Goal: Browse casually: Explore the website without a specific task or goal

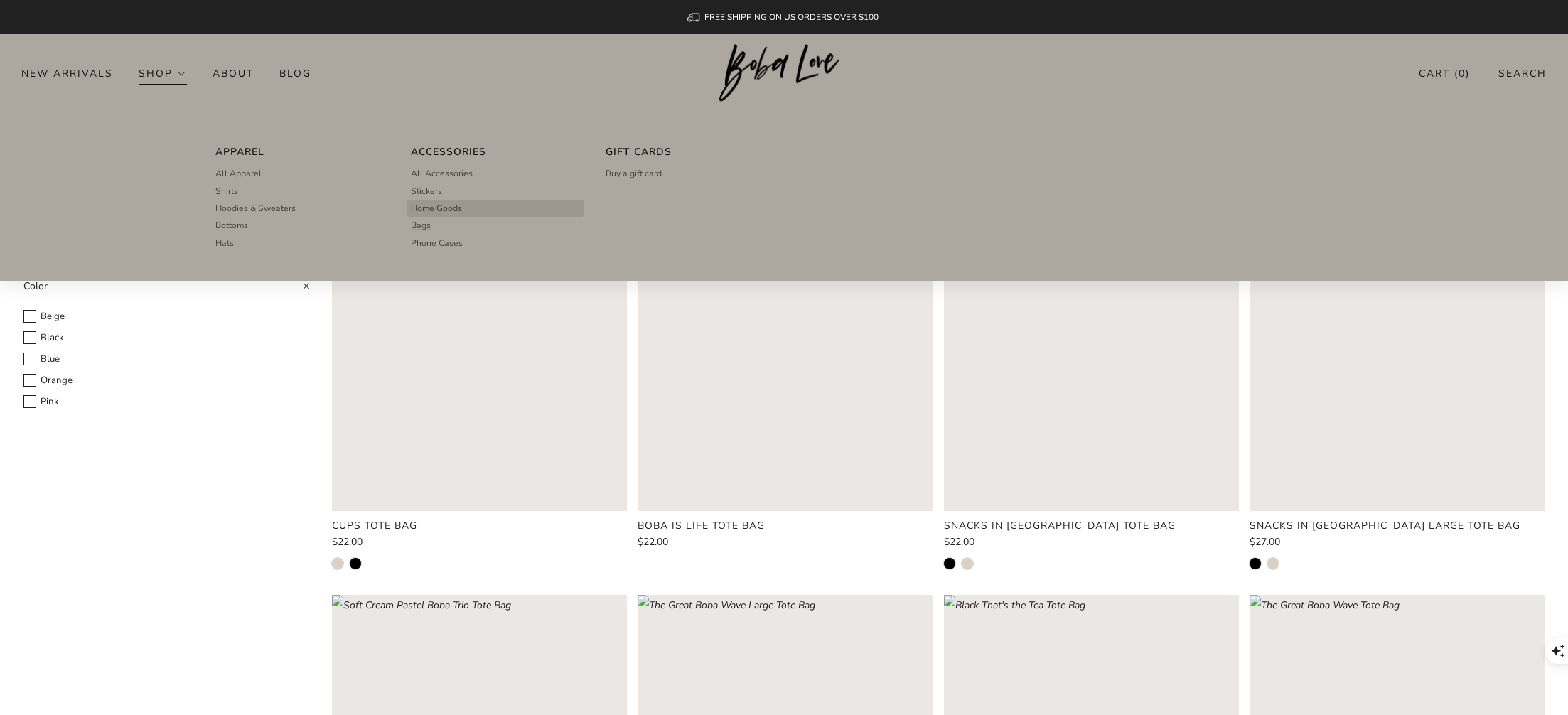
click at [451, 203] on span "Home Goods" at bounding box center [436, 209] width 51 height 13
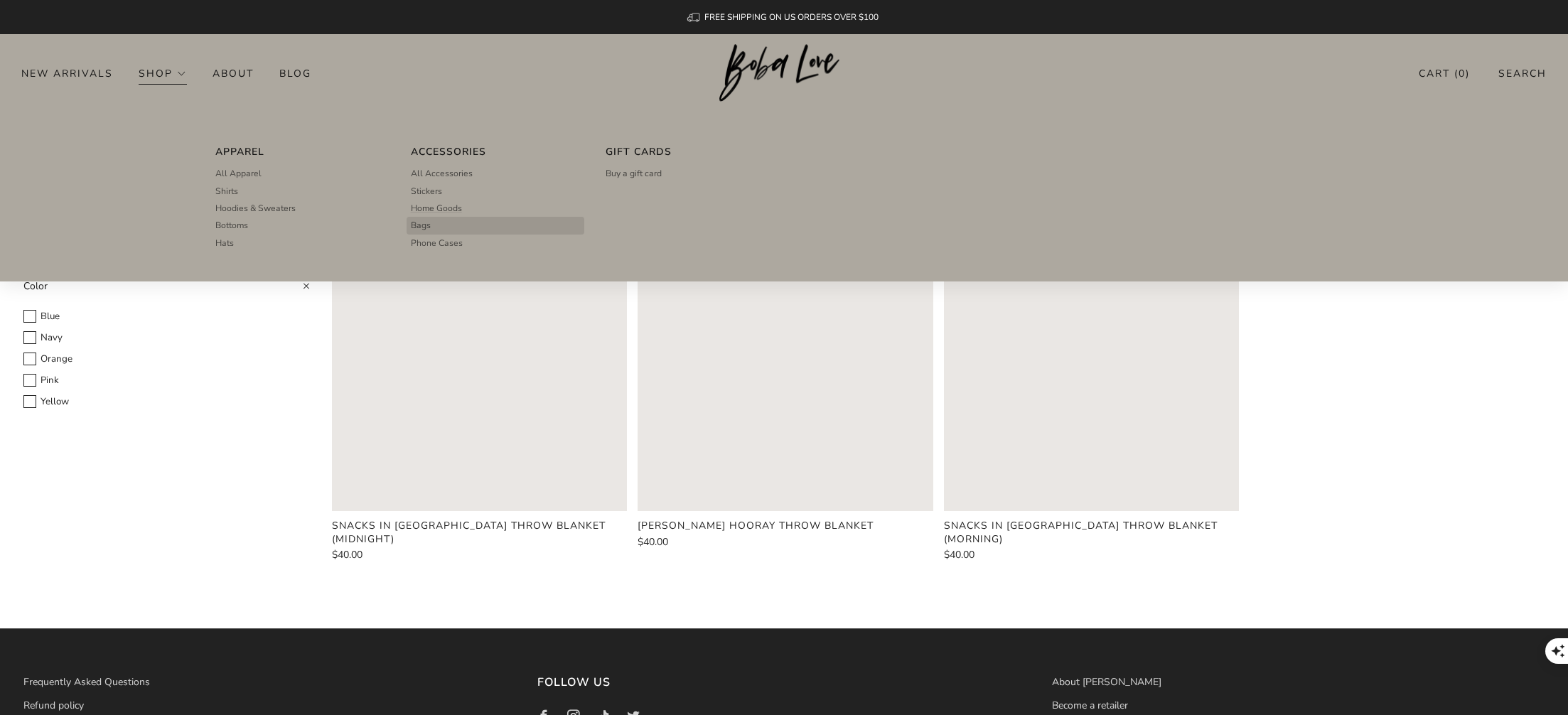
click at [427, 226] on span "Bags" at bounding box center [421, 226] width 20 height 13
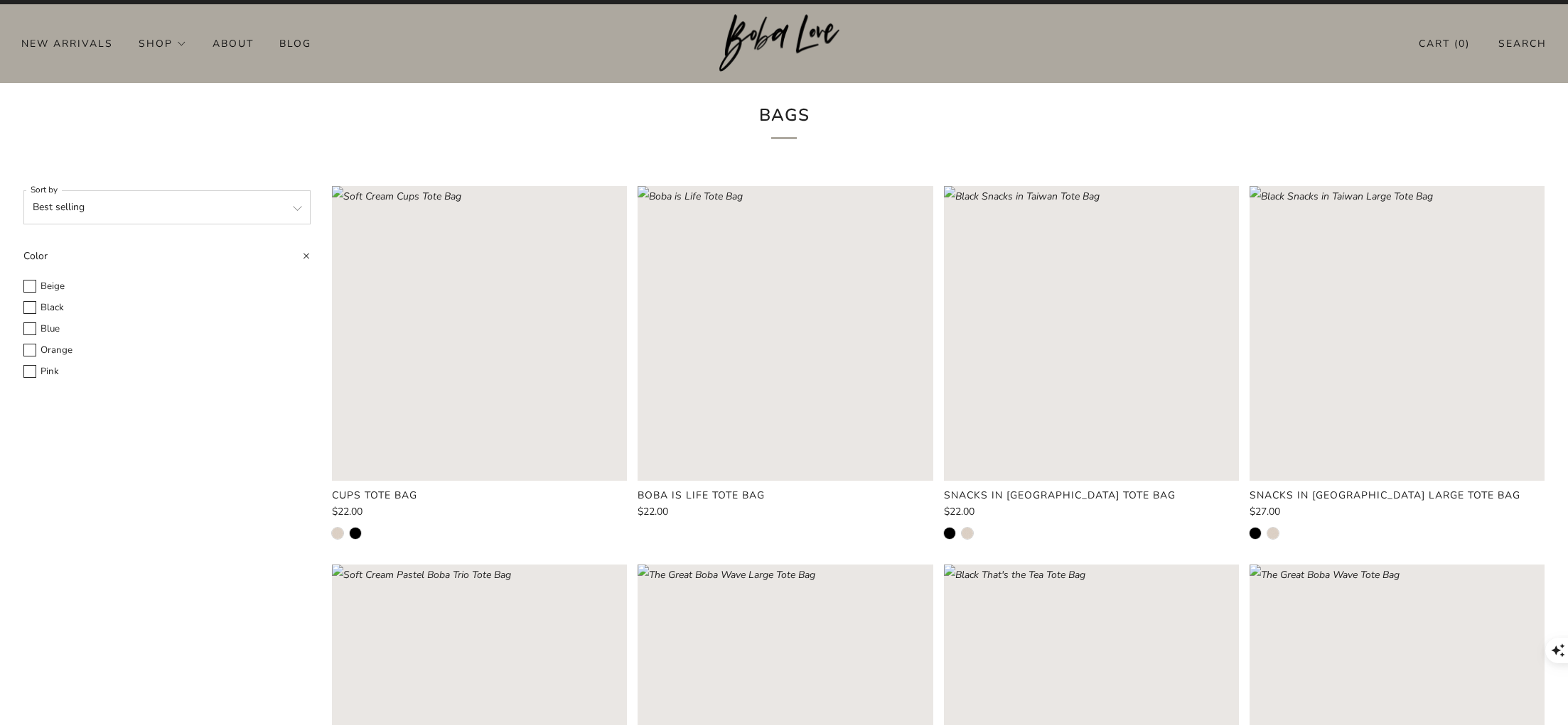
scroll to position [15, 0]
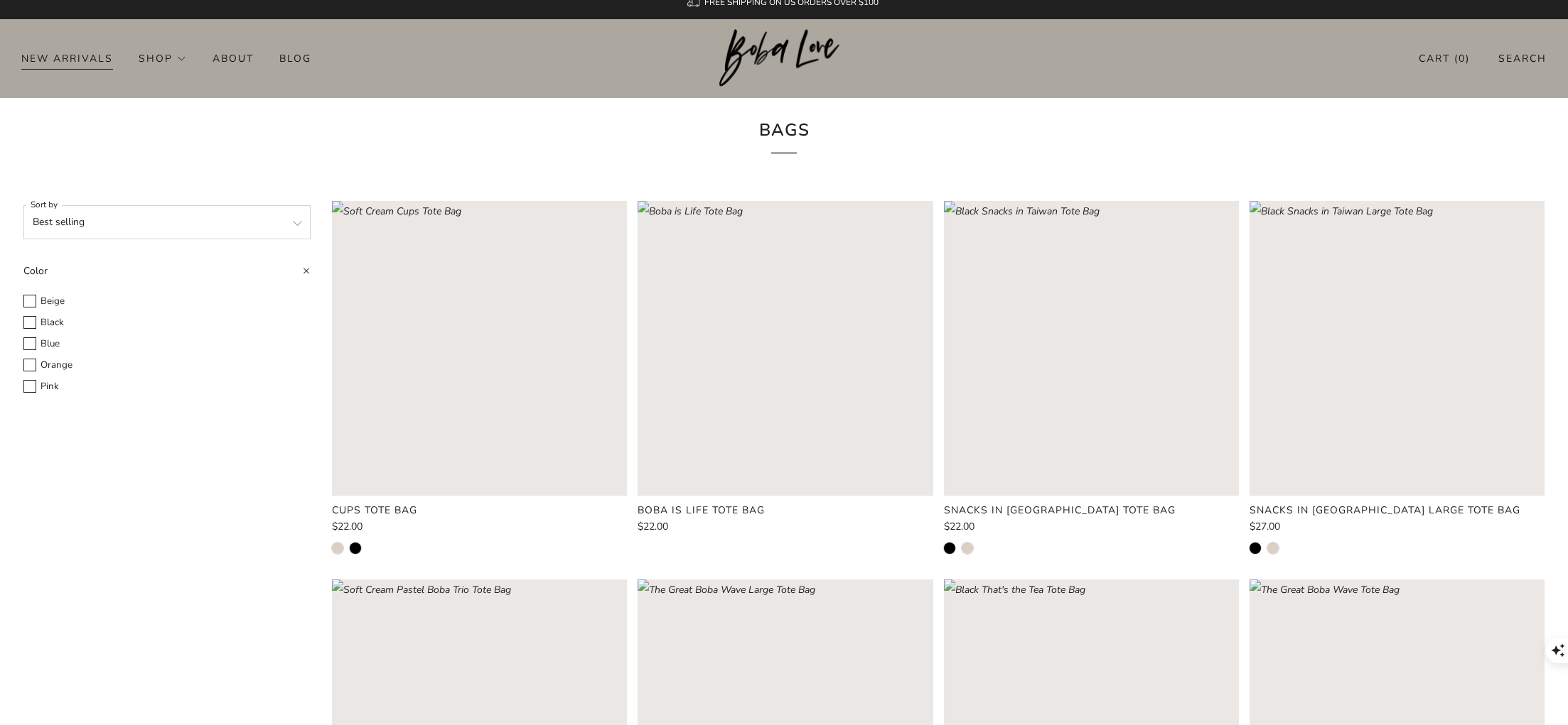
click at [62, 51] on link "New Arrivals" at bounding box center [67, 59] width 91 height 23
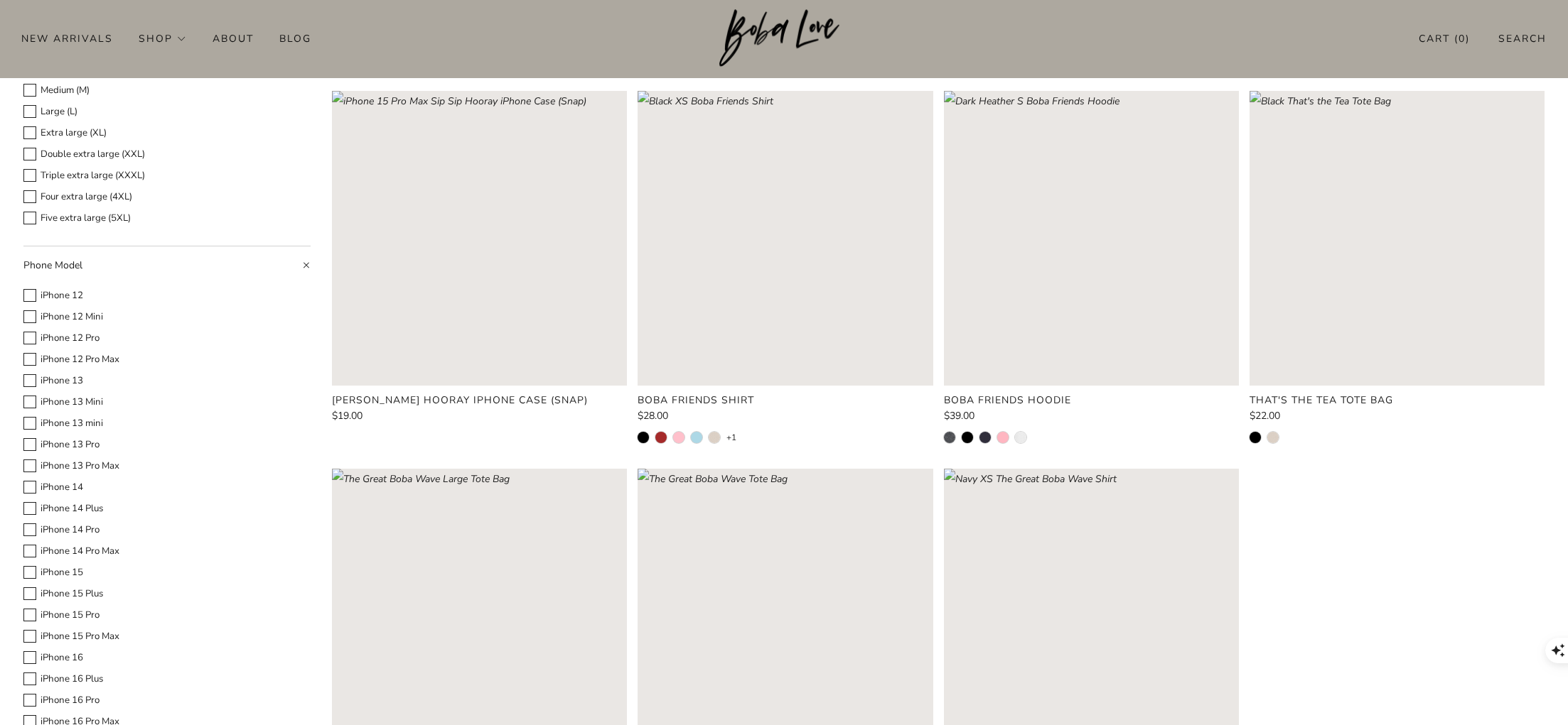
scroll to position [519, 0]
